Goal: Information Seeking & Learning: Learn about a topic

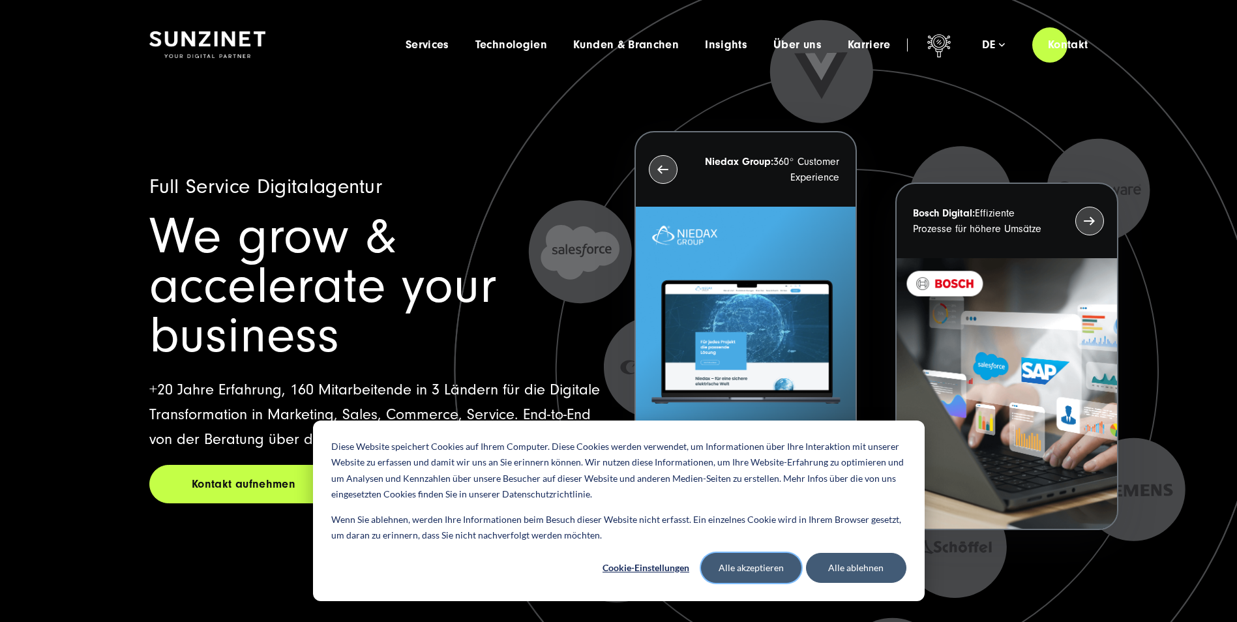
click at [776, 573] on button "Alle akzeptieren" at bounding box center [751, 568] width 100 height 30
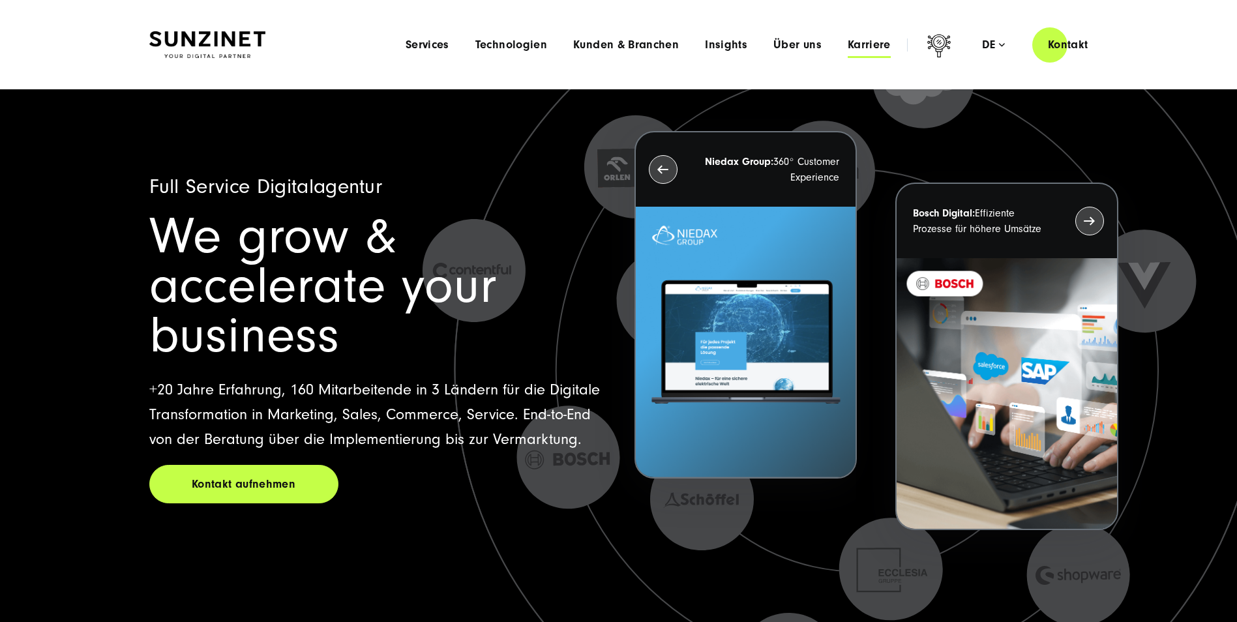
click at [879, 47] on span "Karriere" at bounding box center [869, 44] width 43 height 13
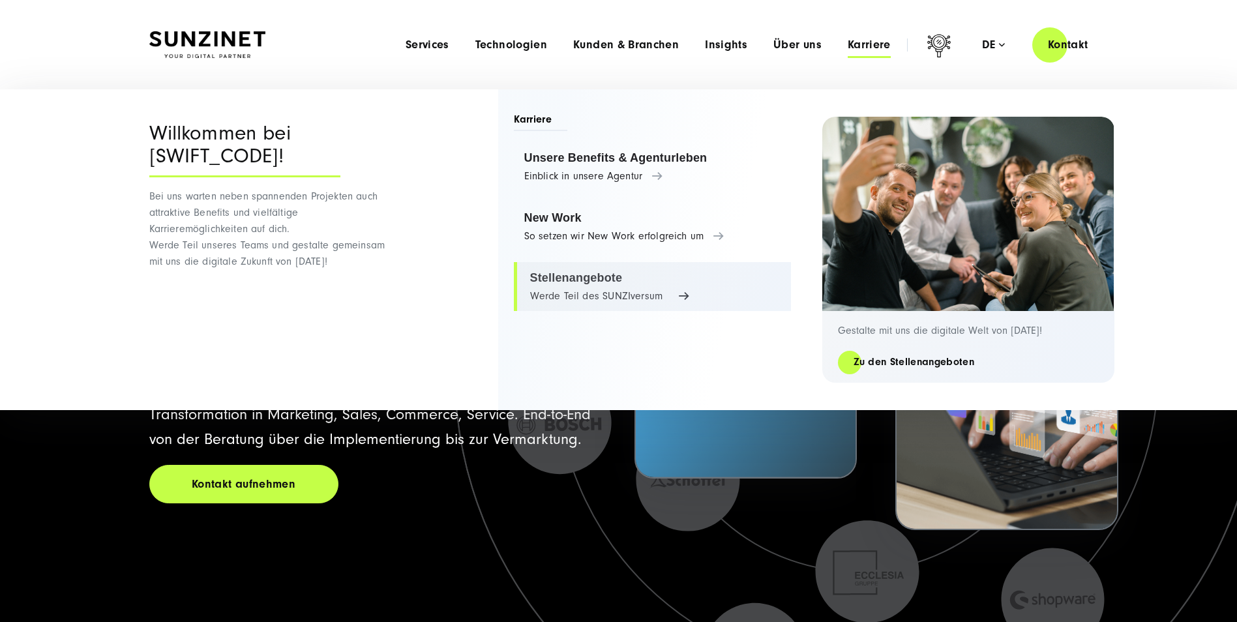
click at [573, 279] on link "Stellenangebote Werde Teil des SUNZIversum" at bounding box center [652, 287] width 277 height 50
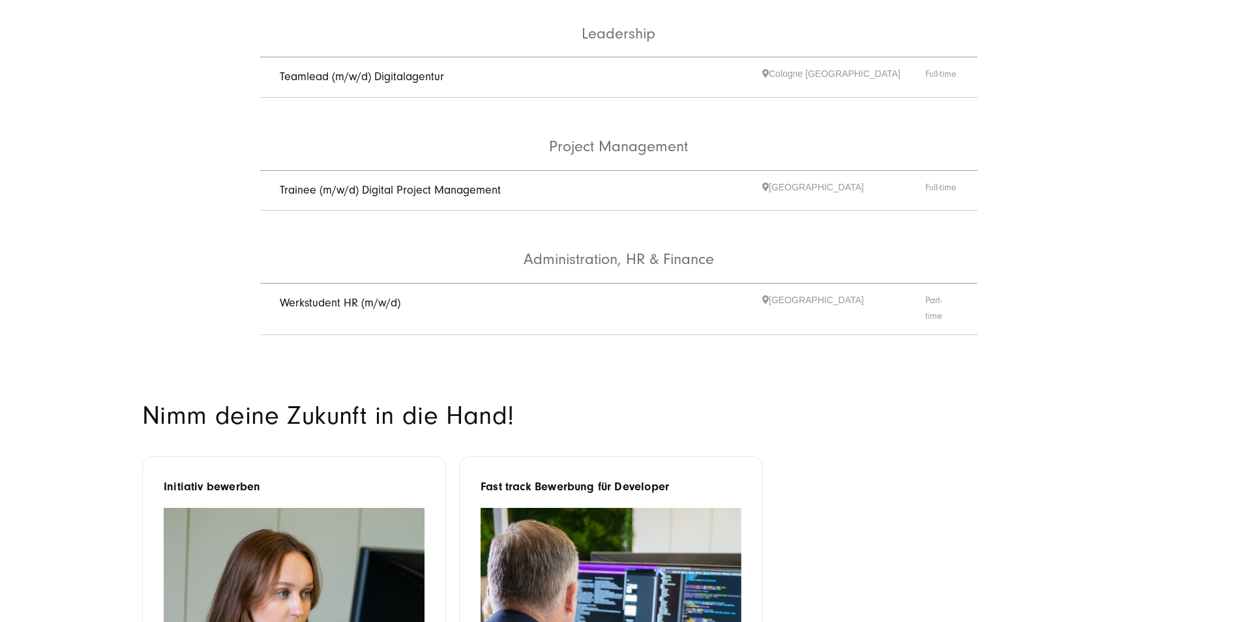
scroll to position [913, 0]
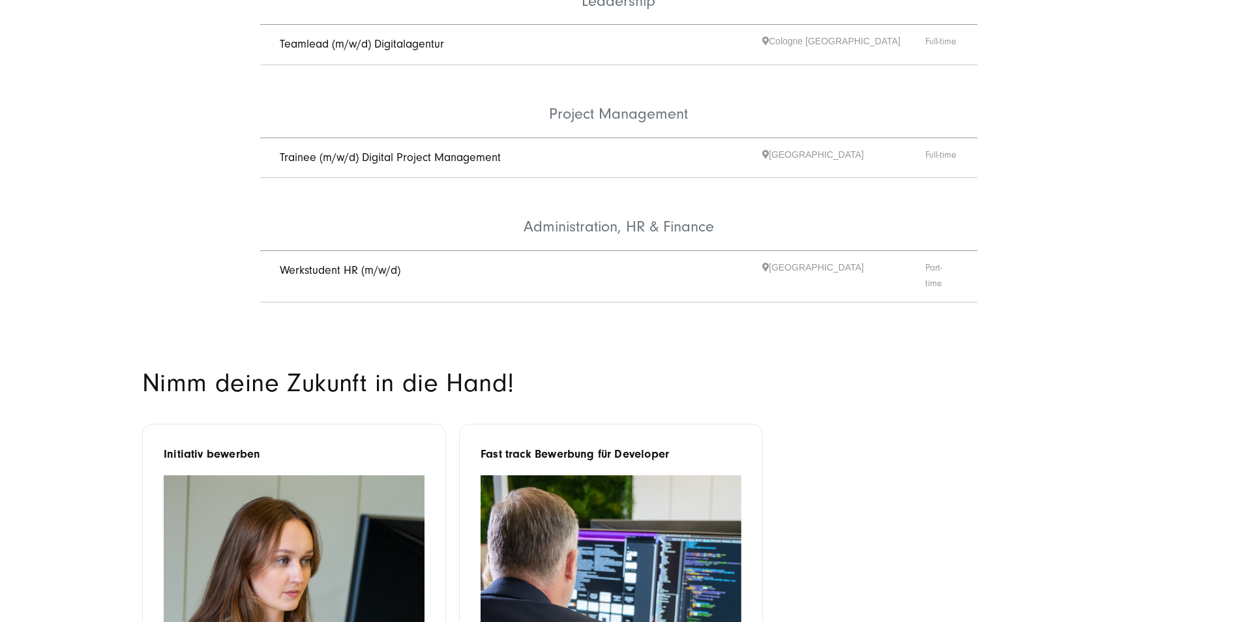
click at [392, 151] on link "Trainee (m/w/d) Digital Project Management" at bounding box center [390, 158] width 221 height 14
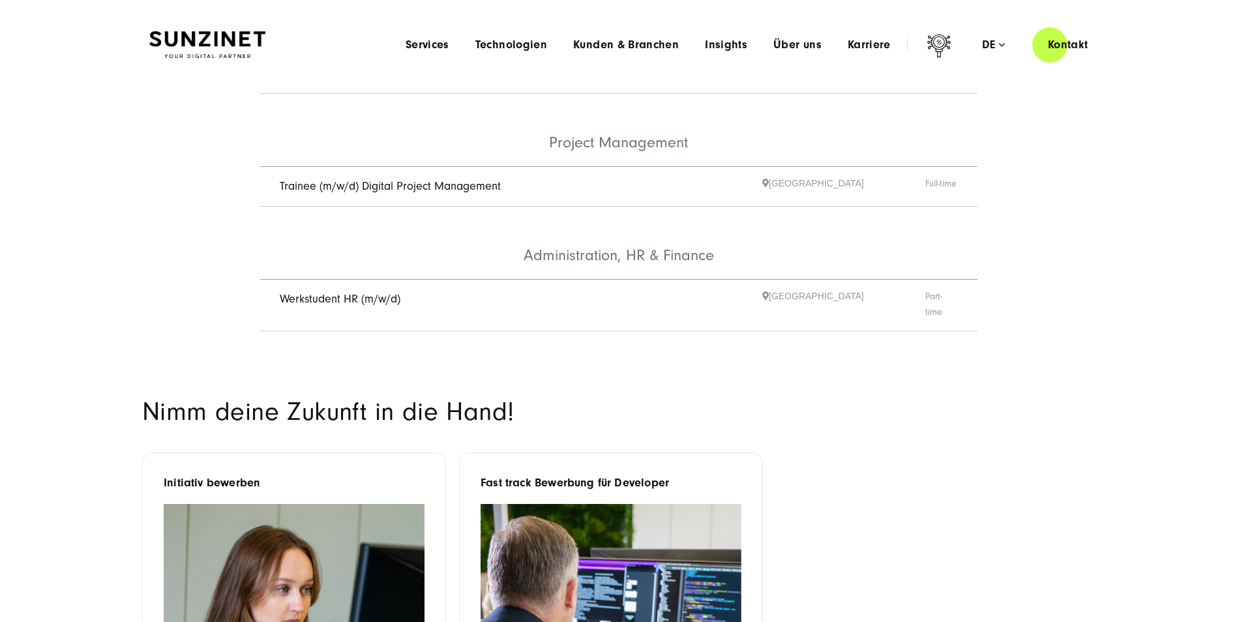
click at [353, 292] on link "Werkstudent HR (m/w/d)" at bounding box center [340, 299] width 121 height 14
